Goal: Find specific page/section: Find specific page/section

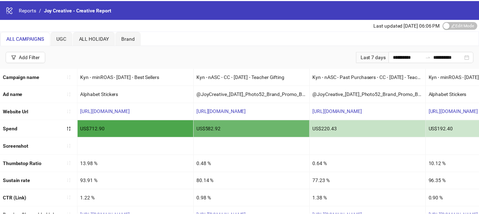
scroll to position [26, 0]
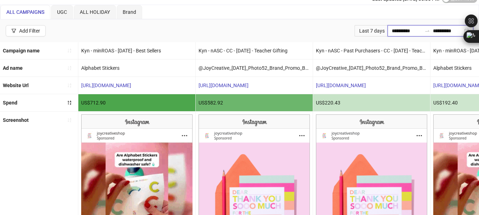
click at [392, 30] on input "**********" at bounding box center [407, 31] width 30 height 8
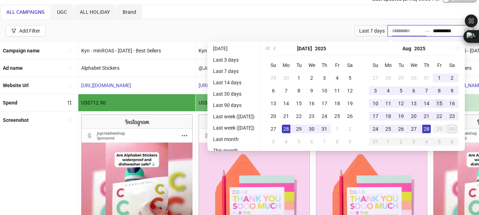
type input "**********"
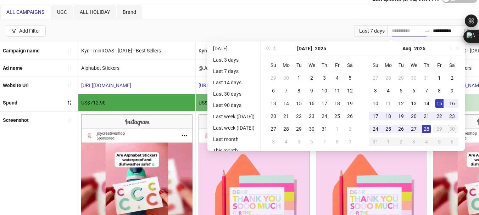
click at [446, 101] on td "15" at bounding box center [439, 103] width 13 height 13
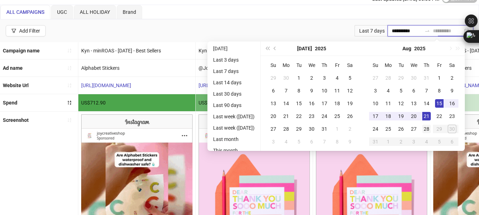
type input "**********"
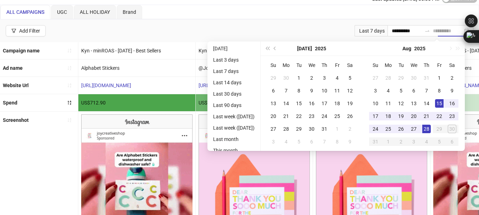
click at [431, 126] on div "28" at bounding box center [427, 129] width 9 height 9
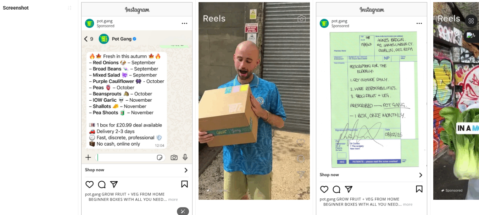
scroll to position [138, 0]
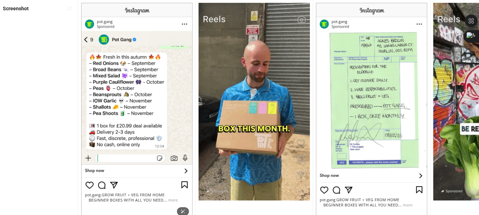
click at [118, 172] on img at bounding box center [136, 111] width 111 height 217
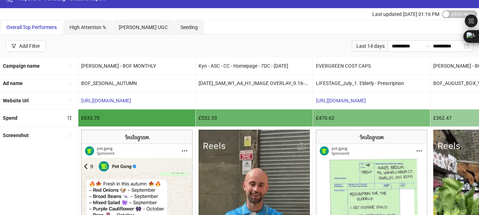
scroll to position [11, 0]
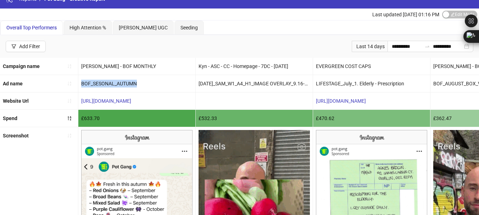
copy div "BOF_SESONAL_AUTUMN"
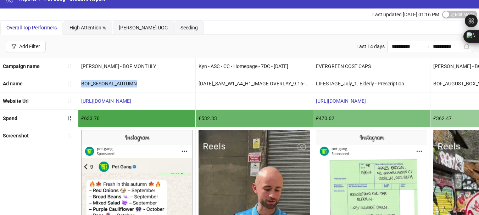
drag, startPoint x: 82, startPoint y: 83, endPoint x: 140, endPoint y: 86, distance: 58.3
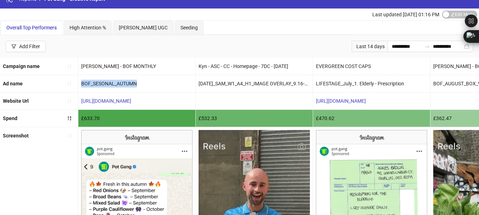
click at [140, 86] on div "BOF_SESONAL_AUTUMN" at bounding box center [136, 83] width 117 height 17
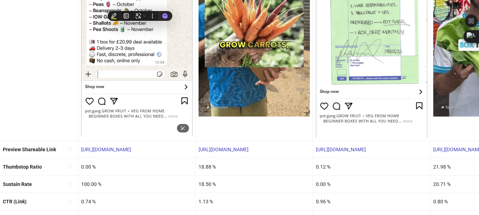
scroll to position [223, 0]
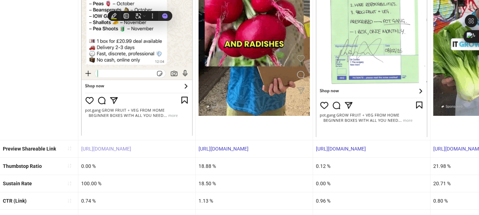
copy div "BOF_SESONAL_AUTUMN"
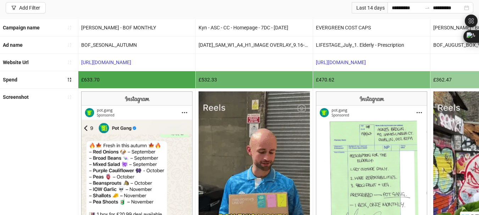
scroll to position [49, 0]
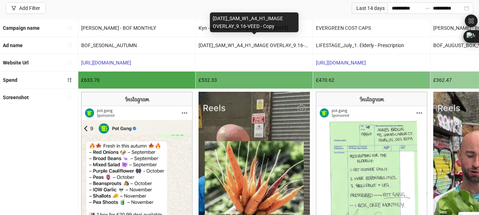
click at [199, 45] on div "[DATE]_SAM_W1_A4_H1_IMAGE OVERLAY_9.16-VEED - Copy" at bounding box center [254, 45] width 117 height 17
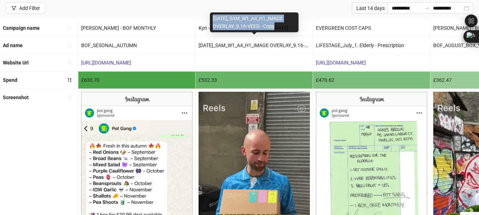
copy div "[DATE]_SAM_W1_A4_H1_IMAGE OVERLAY_9.16-VEED - Copy"
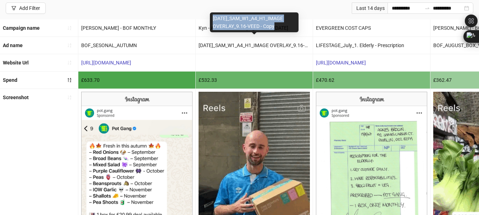
drag, startPoint x: 213, startPoint y: 19, endPoint x: 277, endPoint y: 25, distance: 64.5
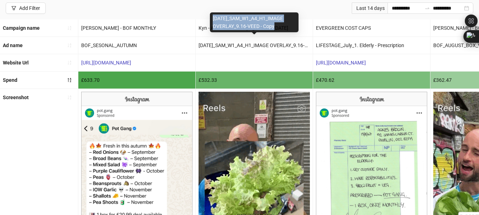
click at [277, 25] on div "[DATE]_SAM_W1_A4_H1_IMAGE OVERLAY_9.16-VEED - Copy" at bounding box center [254, 22] width 89 height 20
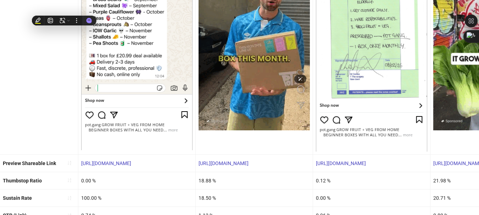
scroll to position [251, 0]
